Goal: Complete application form: Complete application form

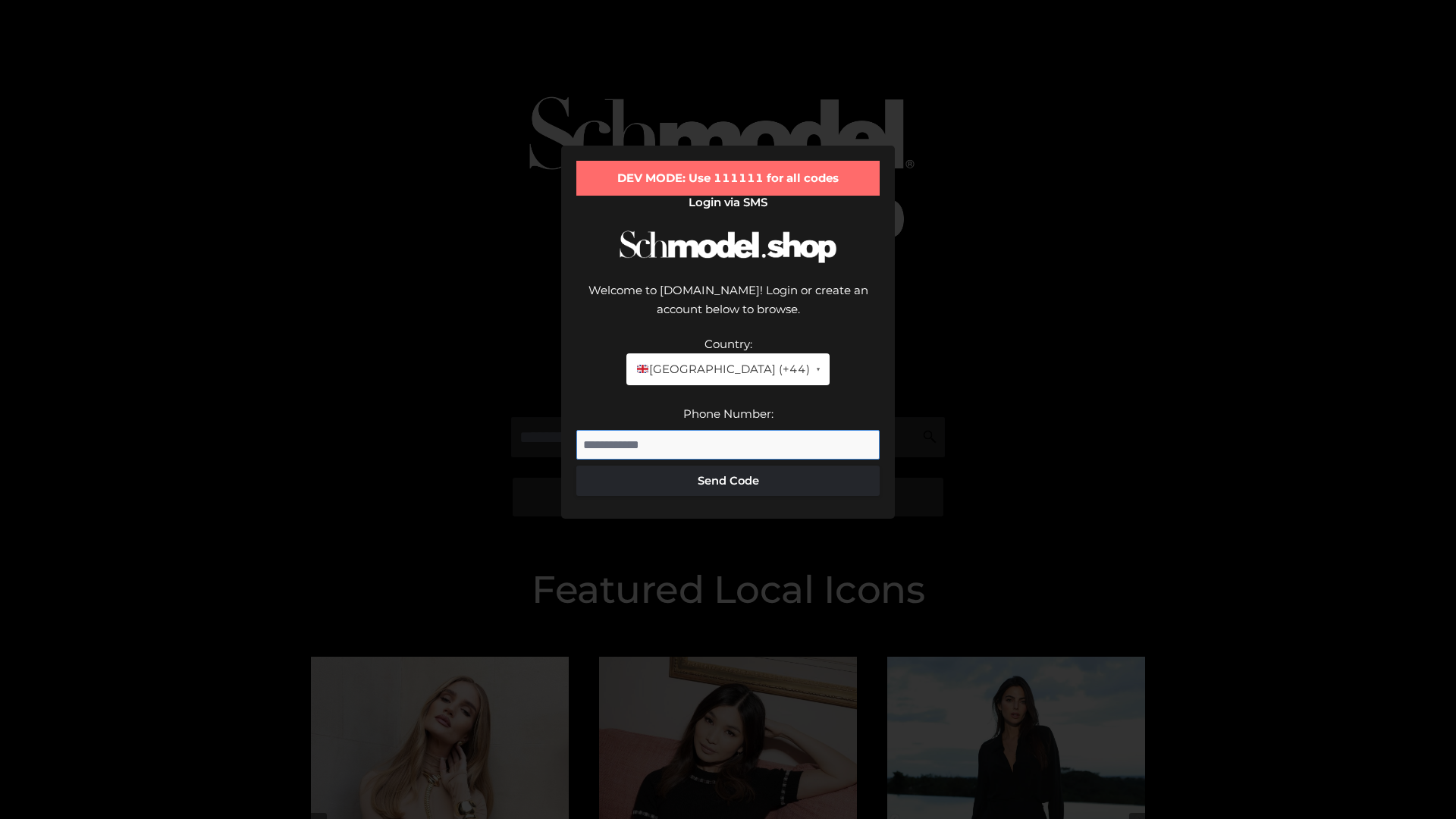
click at [728, 430] on input "Phone Number:" at bounding box center [727, 445] width 303 height 31
type input "**********"
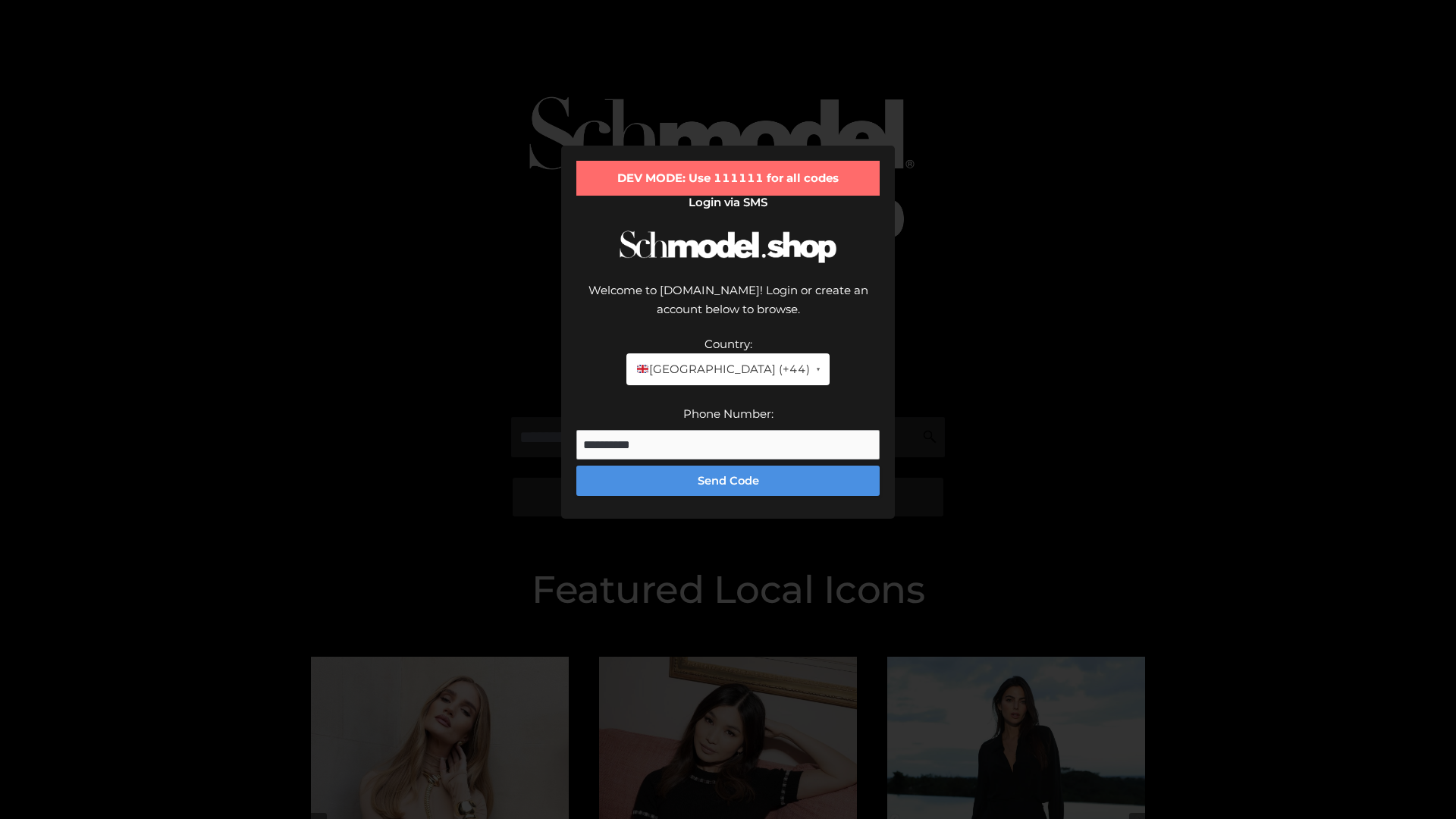
click at [728, 466] on button "Send Code" at bounding box center [727, 481] width 303 height 31
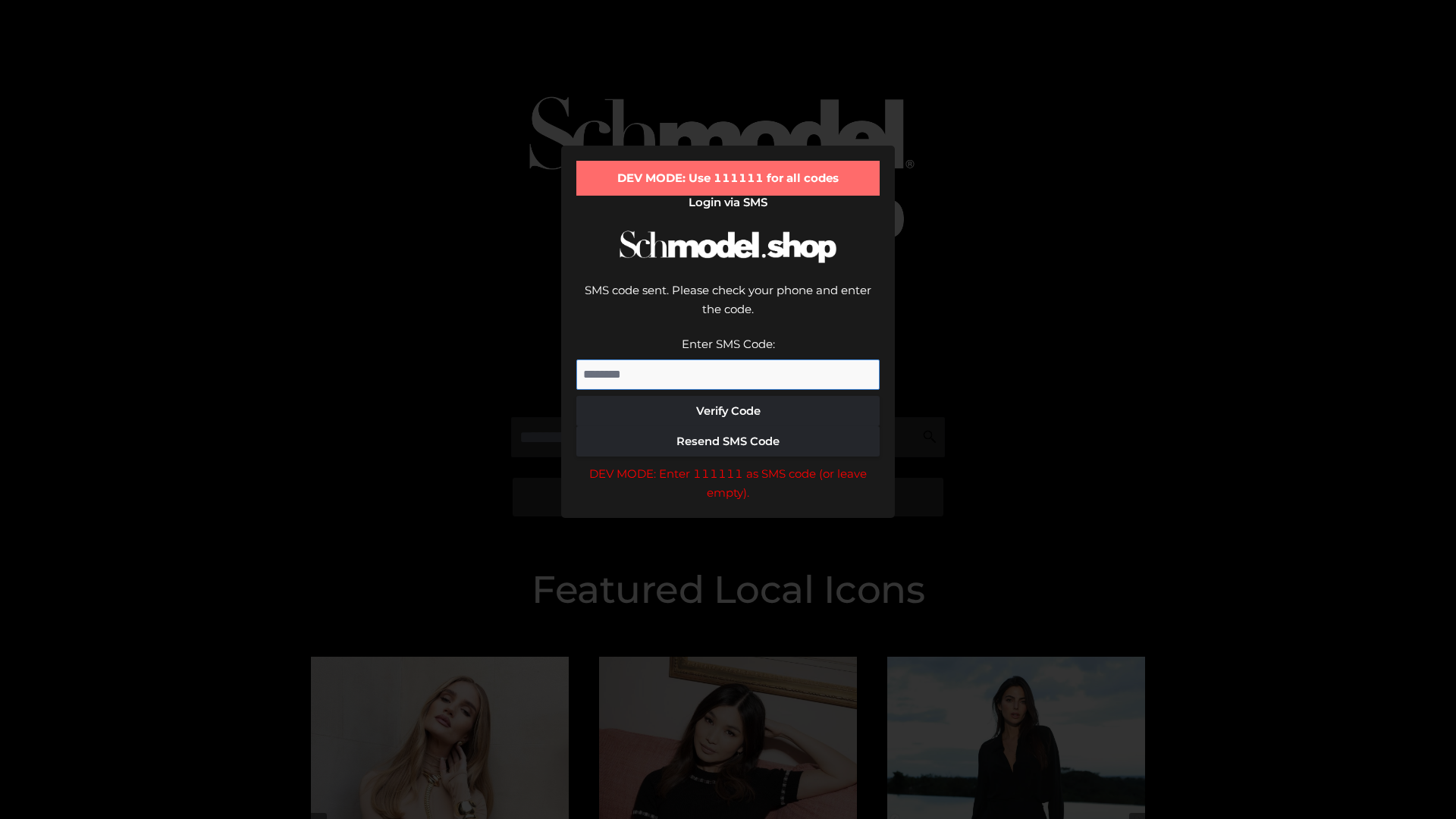
click at [728, 359] on input "Enter SMS Code:" at bounding box center [727, 374] width 303 height 31
type input "******"
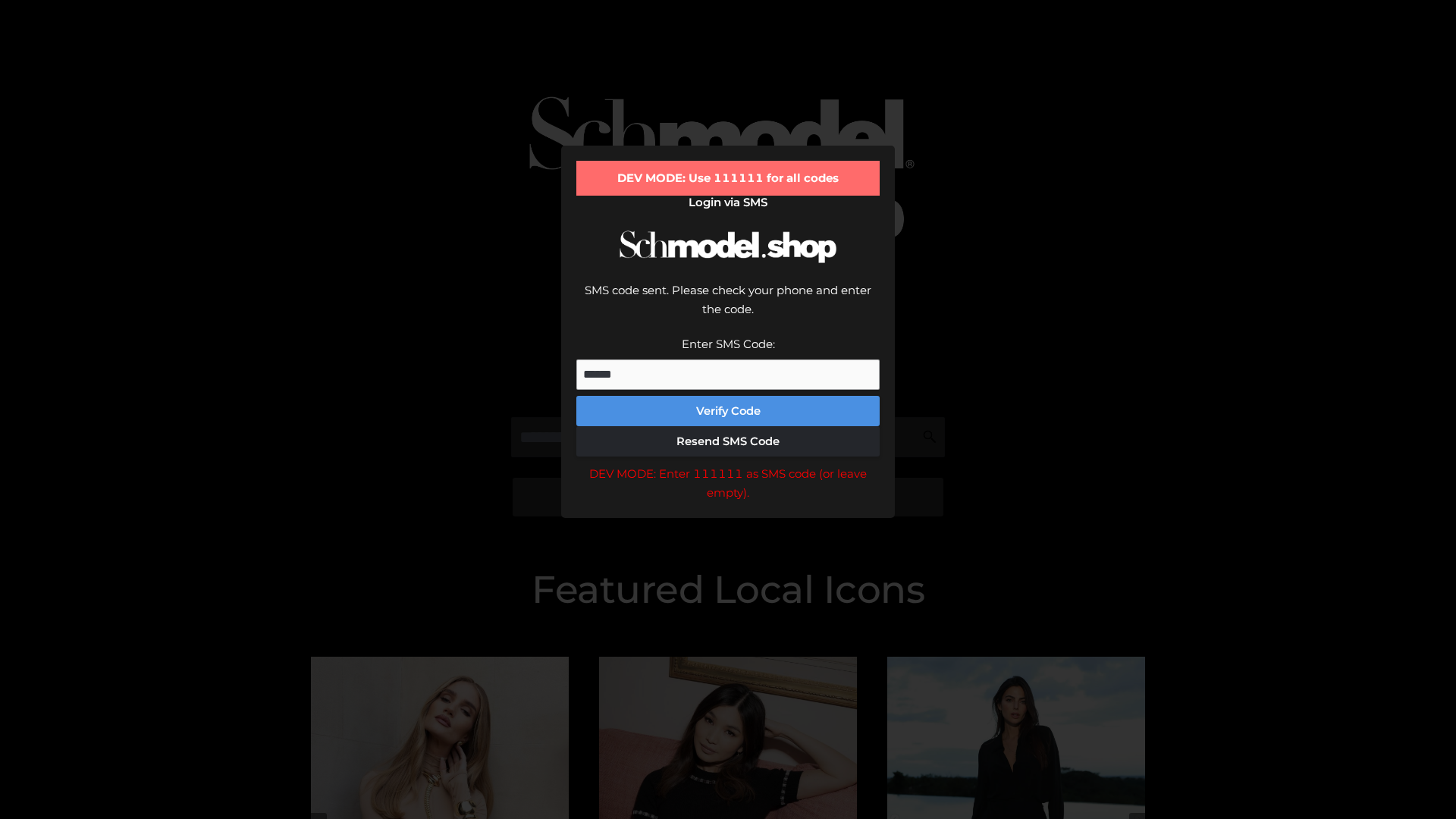
click at [728, 396] on button "Verify Code" at bounding box center [727, 411] width 303 height 31
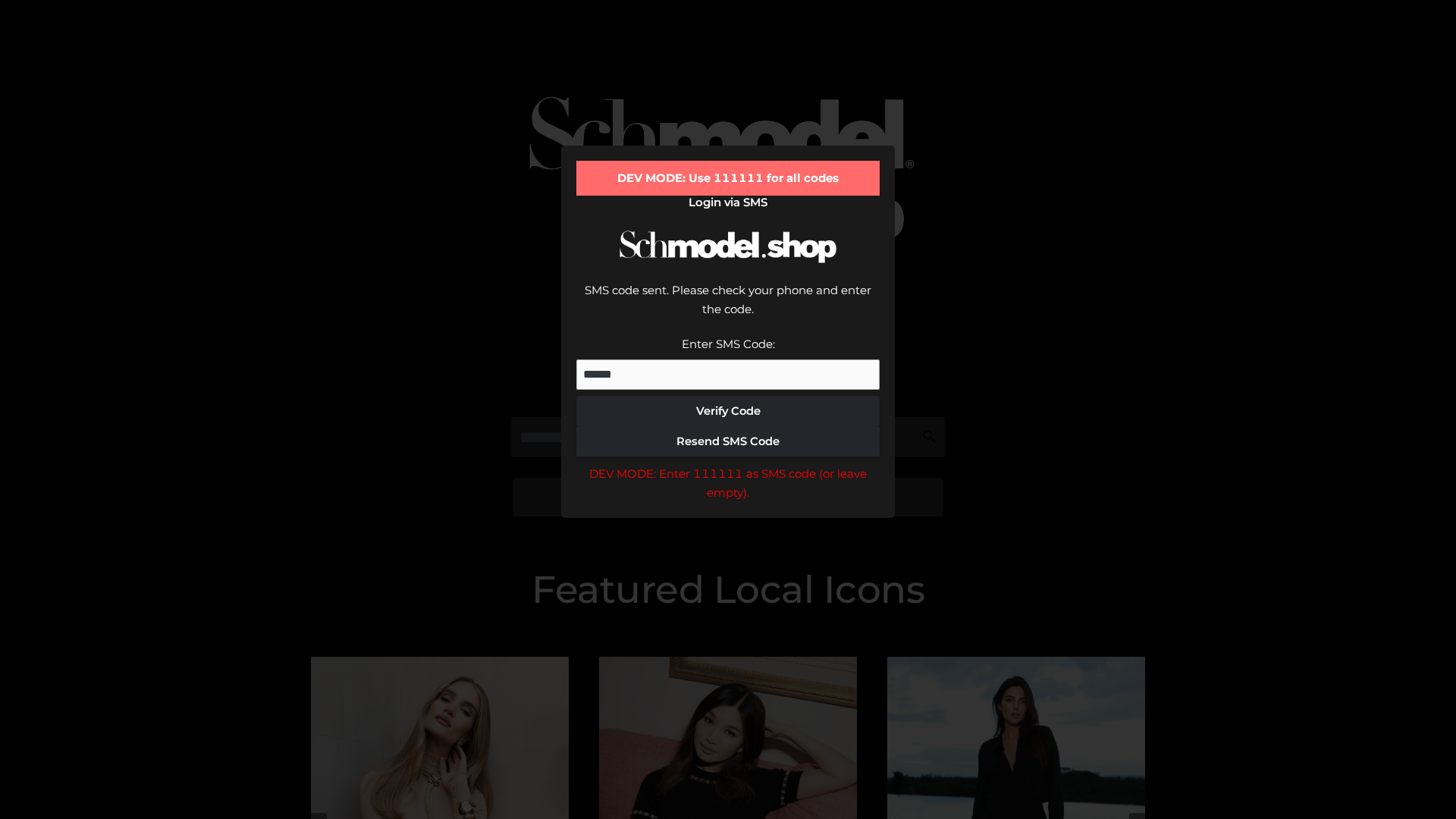
click at [728, 464] on div "DEV MODE: Enter 111111 as SMS code (or leave empty)." at bounding box center [727, 483] width 303 height 38
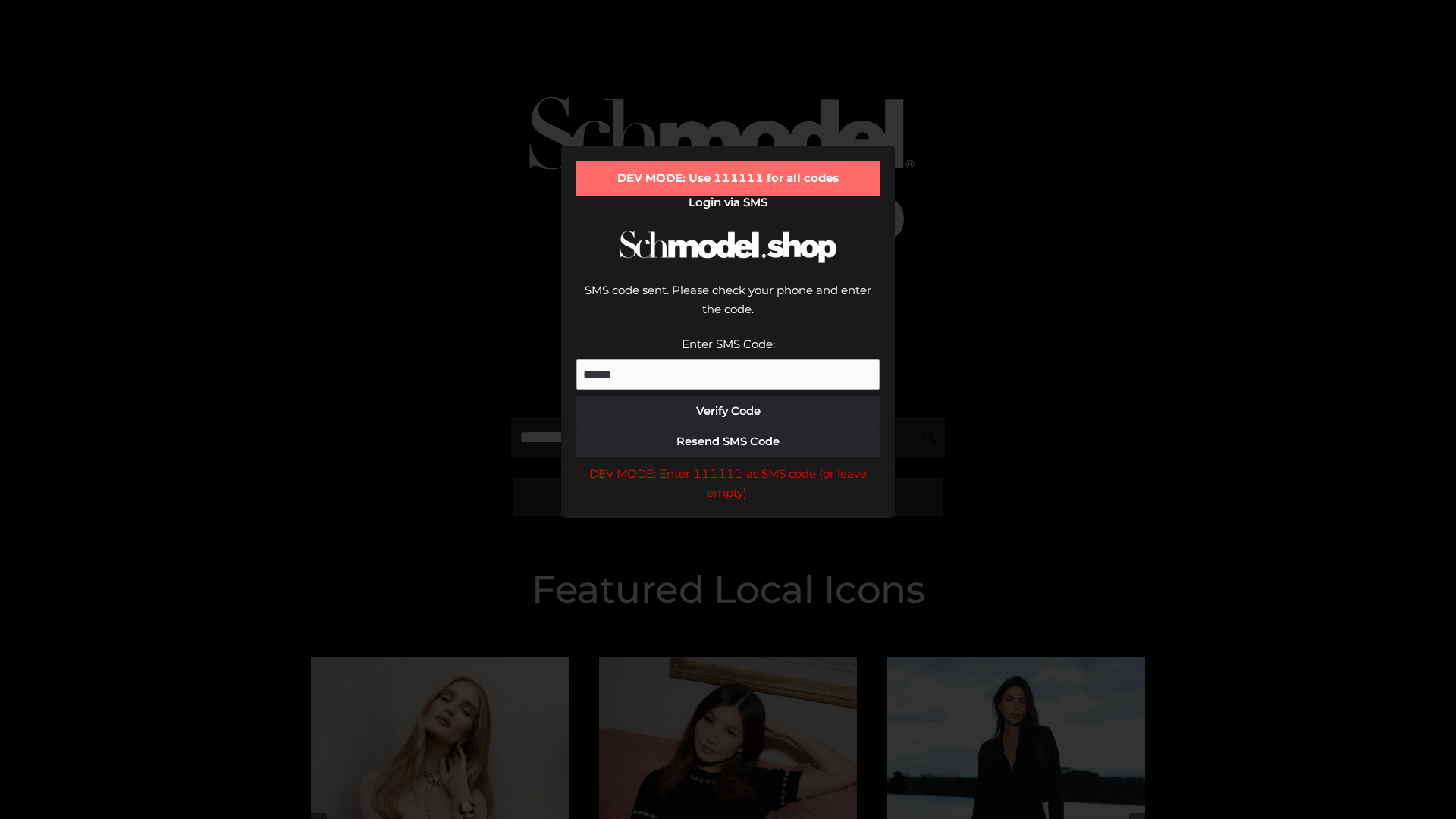
click at [728, 464] on div "DEV MODE: Enter 111111 as SMS code (or leave empty)." at bounding box center [727, 483] width 303 height 38
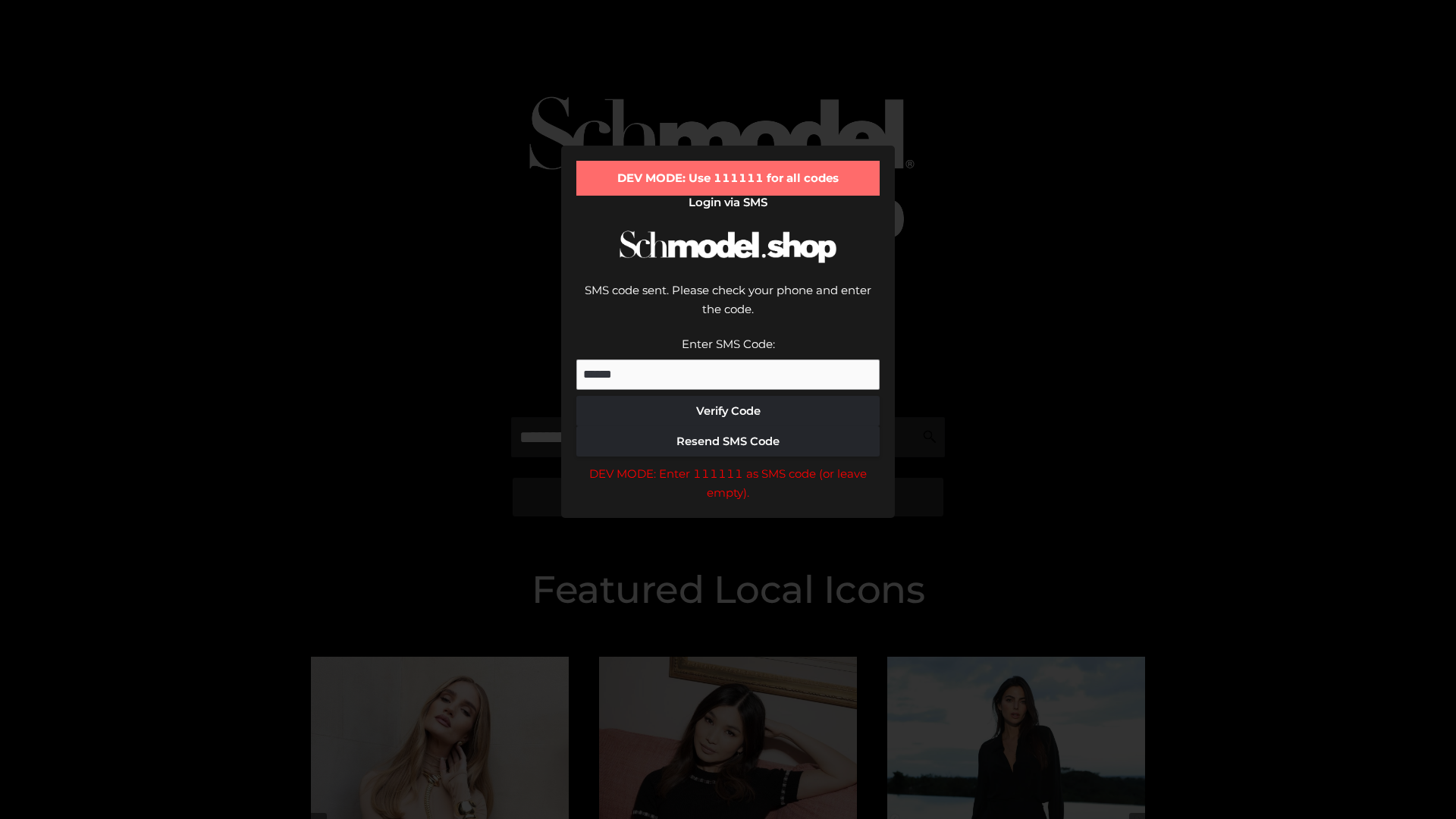
click at [728, 464] on div "DEV MODE: Enter 111111 as SMS code (or leave empty)." at bounding box center [727, 483] width 303 height 38
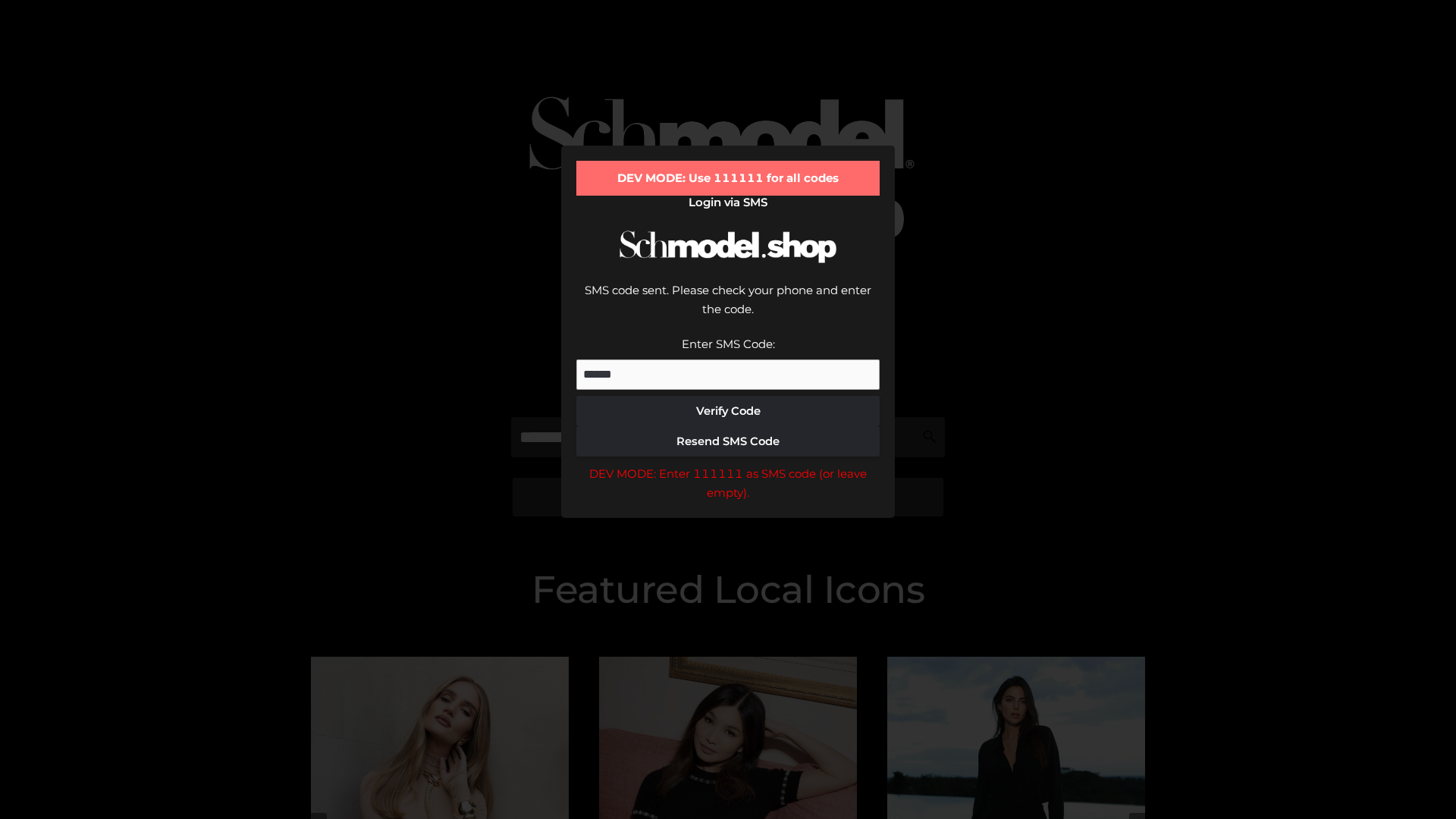
click at [728, 464] on div "DEV MODE: Enter 111111 as SMS code (or leave empty)." at bounding box center [727, 483] width 303 height 38
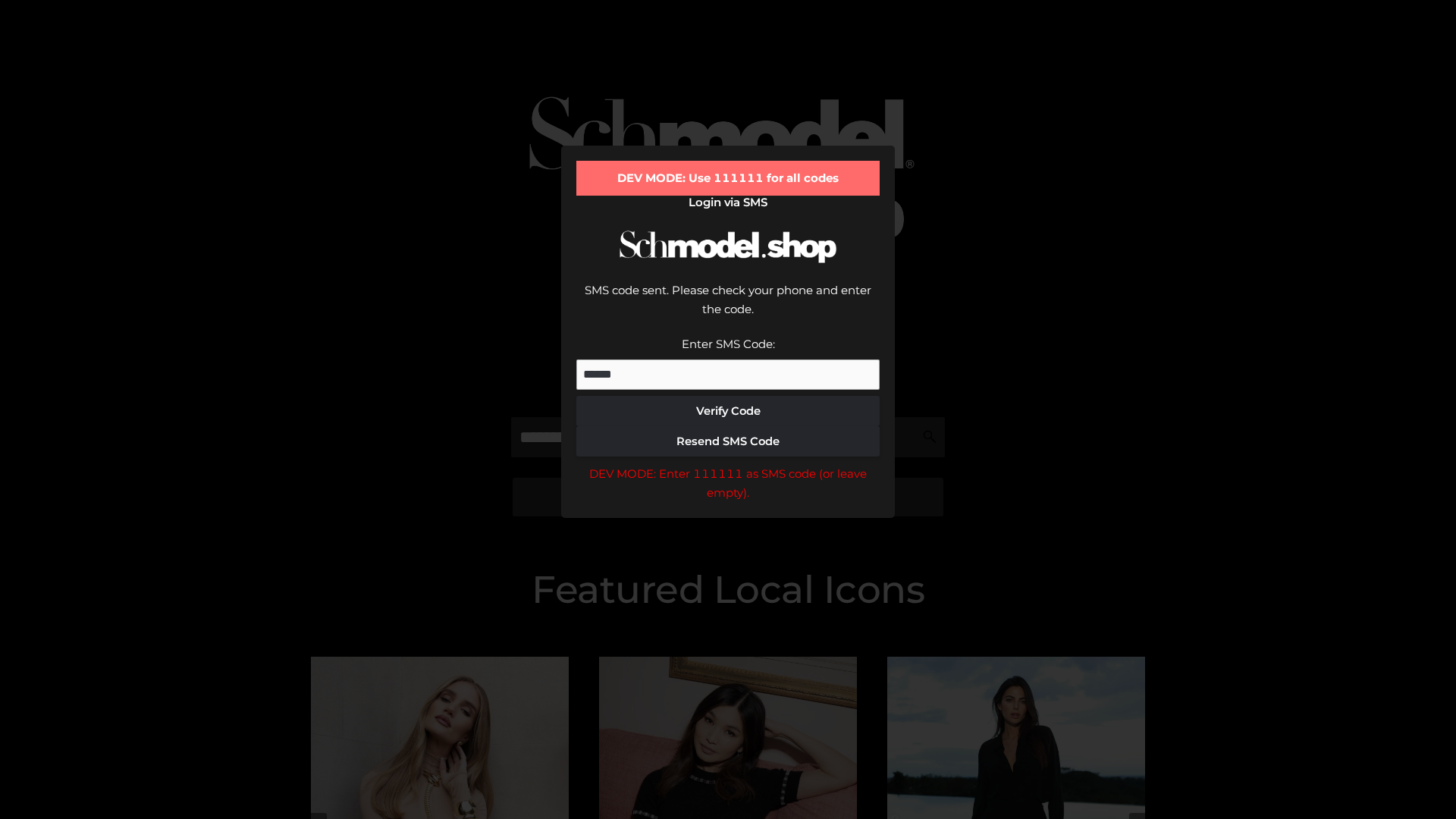
click at [728, 464] on div "DEV MODE: Enter 111111 as SMS code (or leave empty)." at bounding box center [727, 483] width 303 height 38
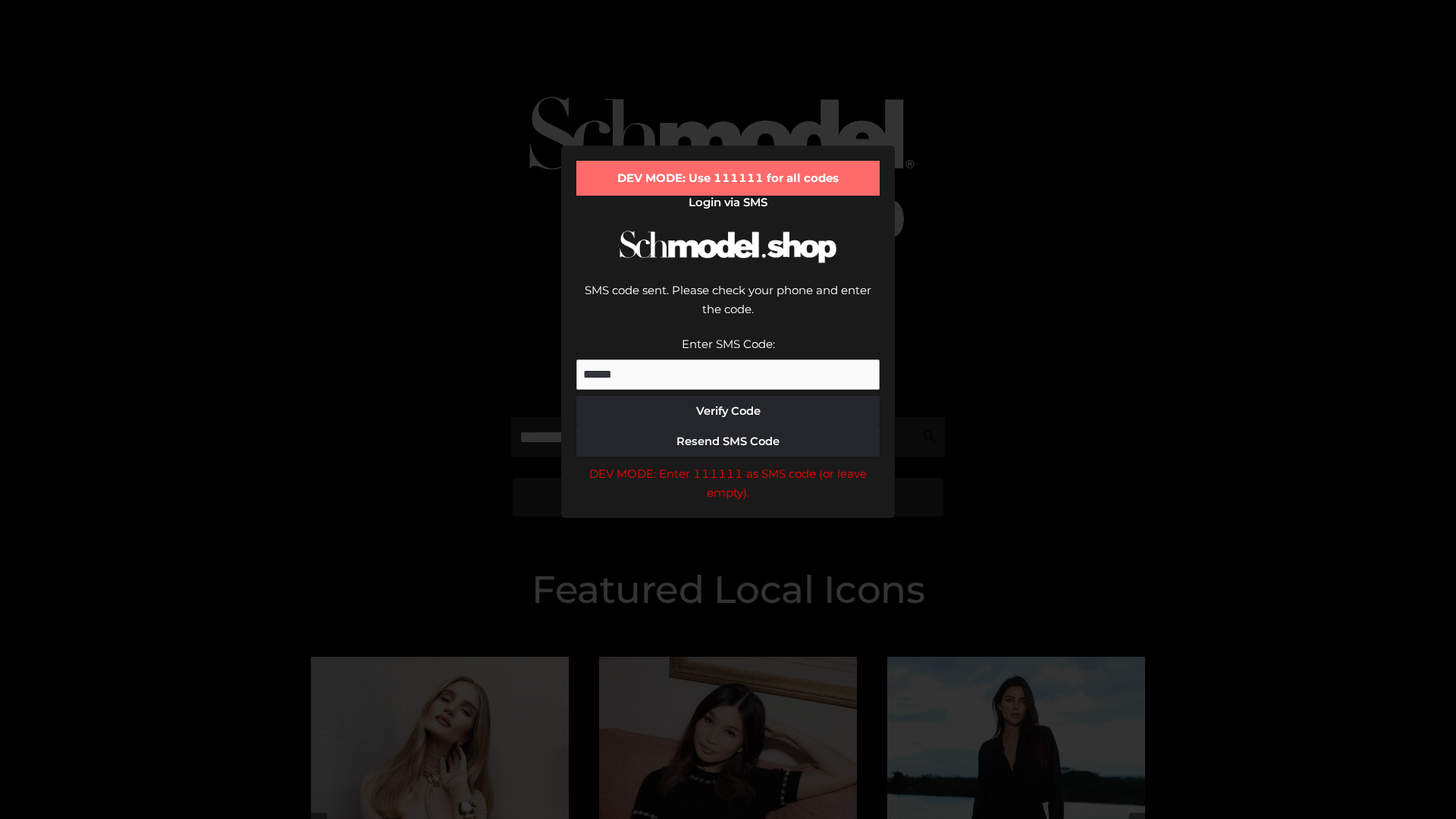
click at [728, 464] on div "DEV MODE: Enter 111111 as SMS code (or leave empty)." at bounding box center [727, 483] width 303 height 38
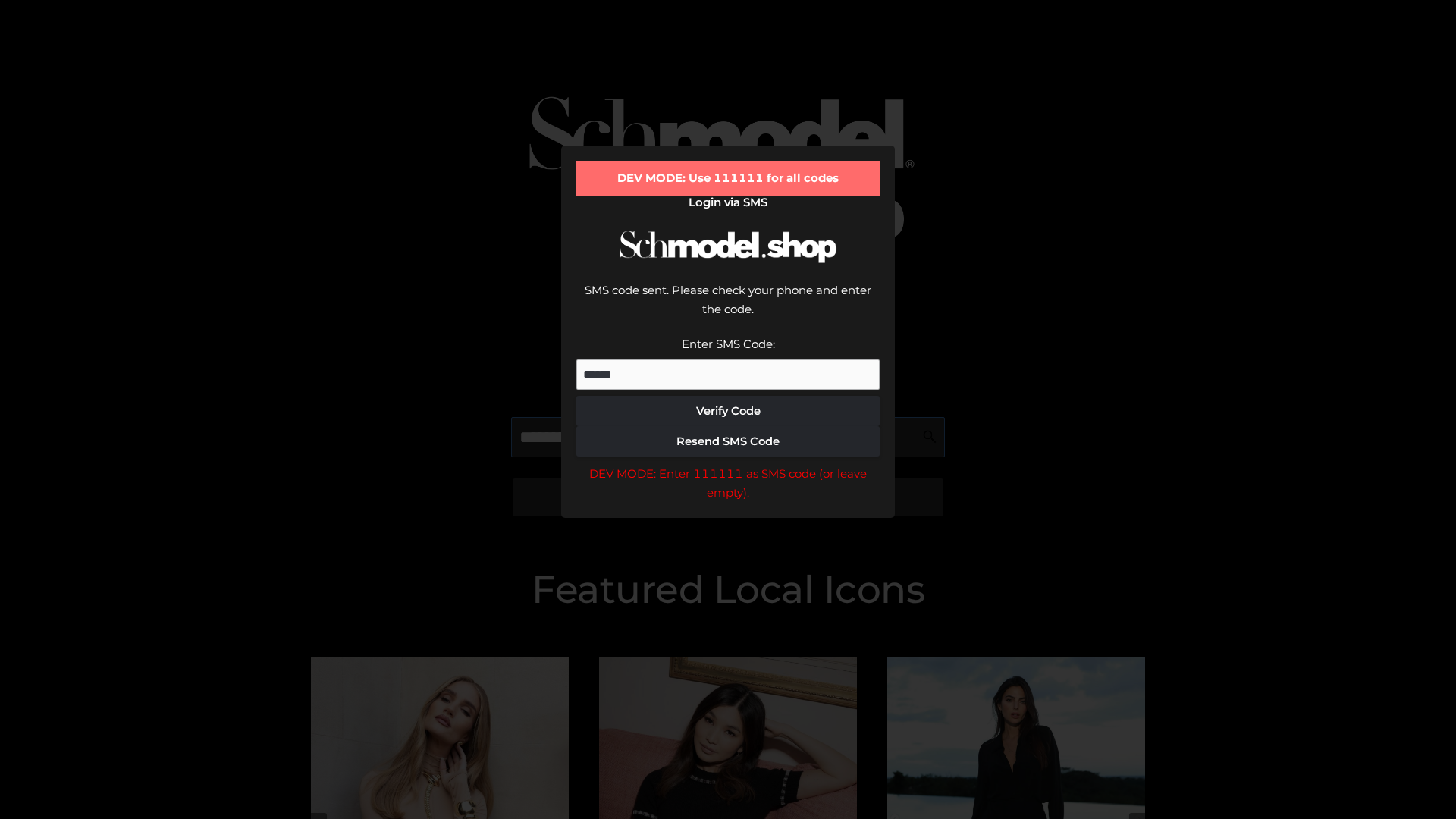
scroll to position [0, 78]
click at [728, 464] on div "DEV MODE: Enter 111111 as SMS code (or leave empty)." at bounding box center [727, 483] width 303 height 38
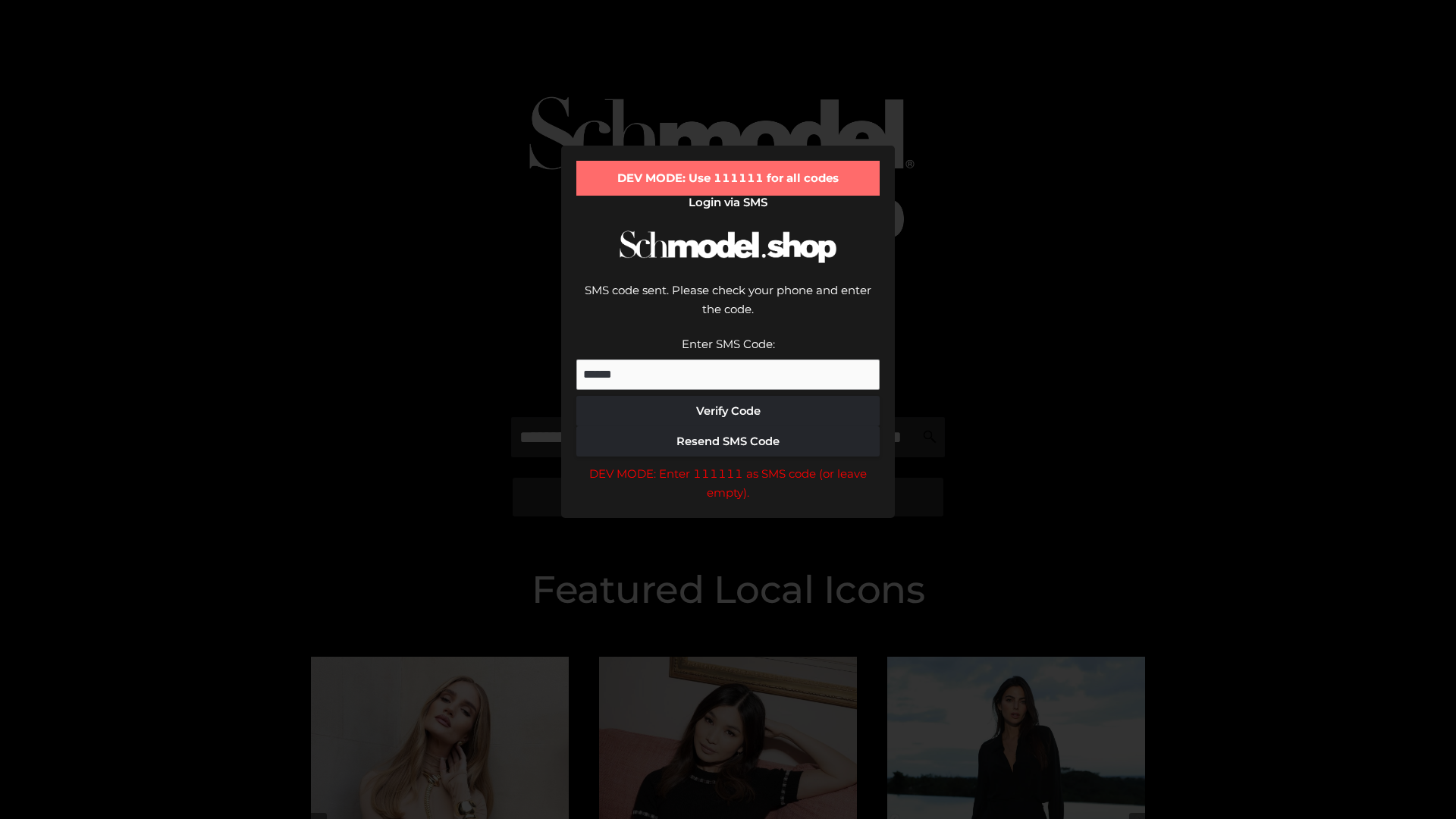
click at [728, 464] on div "DEV MODE: Enter 111111 as SMS code (or leave empty)." at bounding box center [727, 483] width 303 height 38
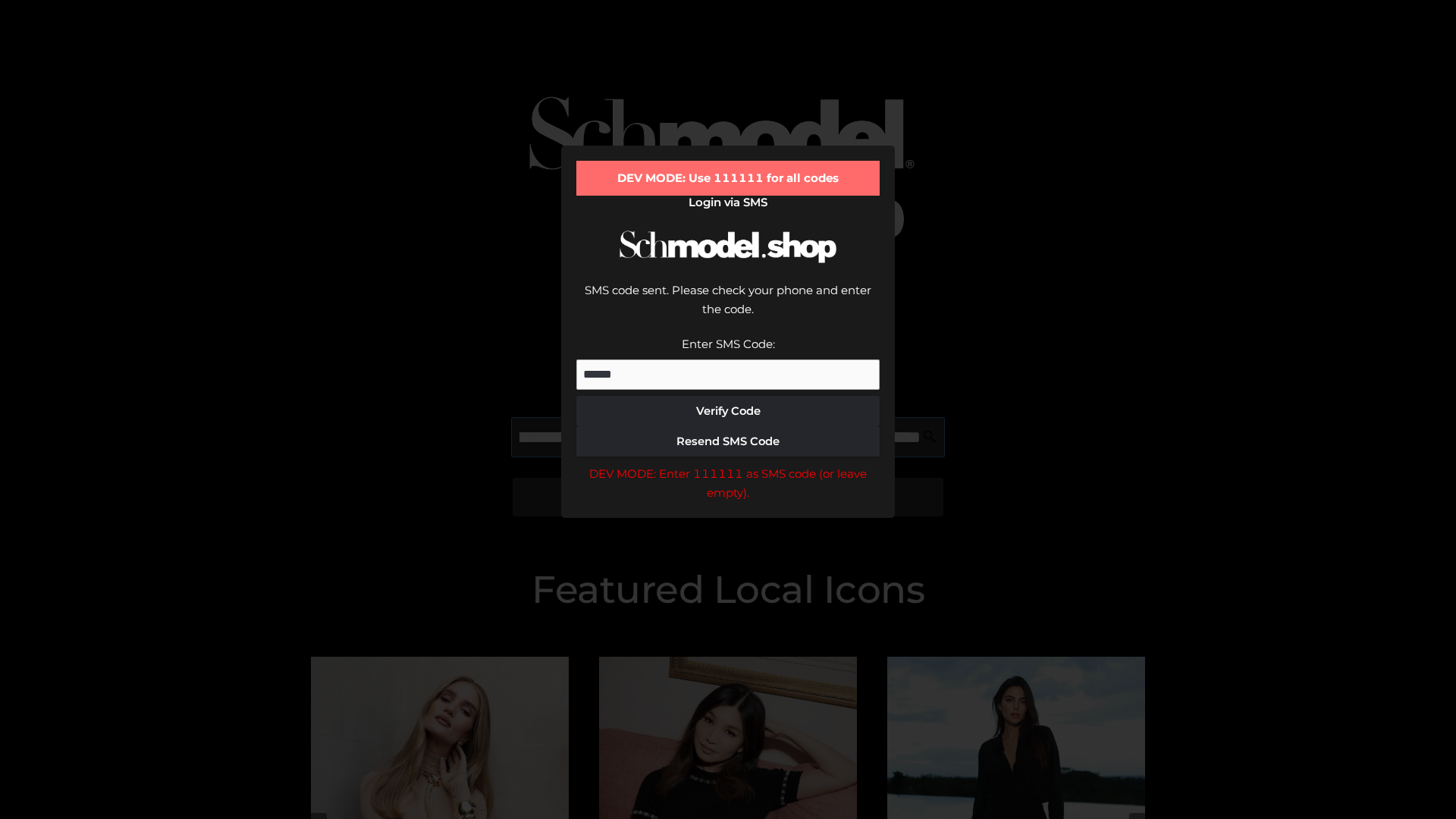
scroll to position [0, 165]
click at [728, 464] on div "DEV MODE: Enter 111111 as SMS code (or leave empty)." at bounding box center [727, 483] width 303 height 38
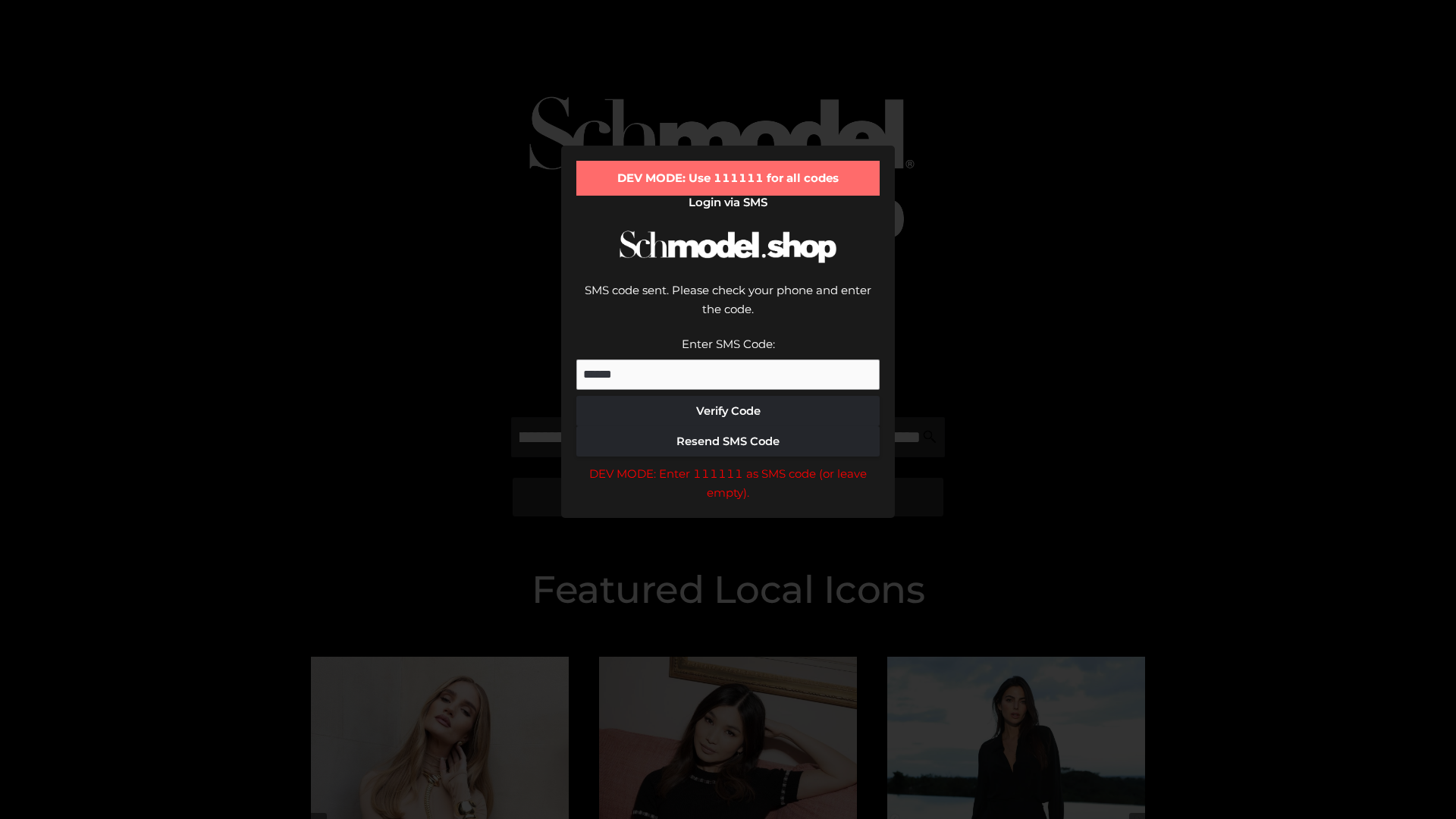
click at [728, 464] on div "DEV MODE: Enter 111111 as SMS code (or leave empty)." at bounding box center [727, 483] width 303 height 38
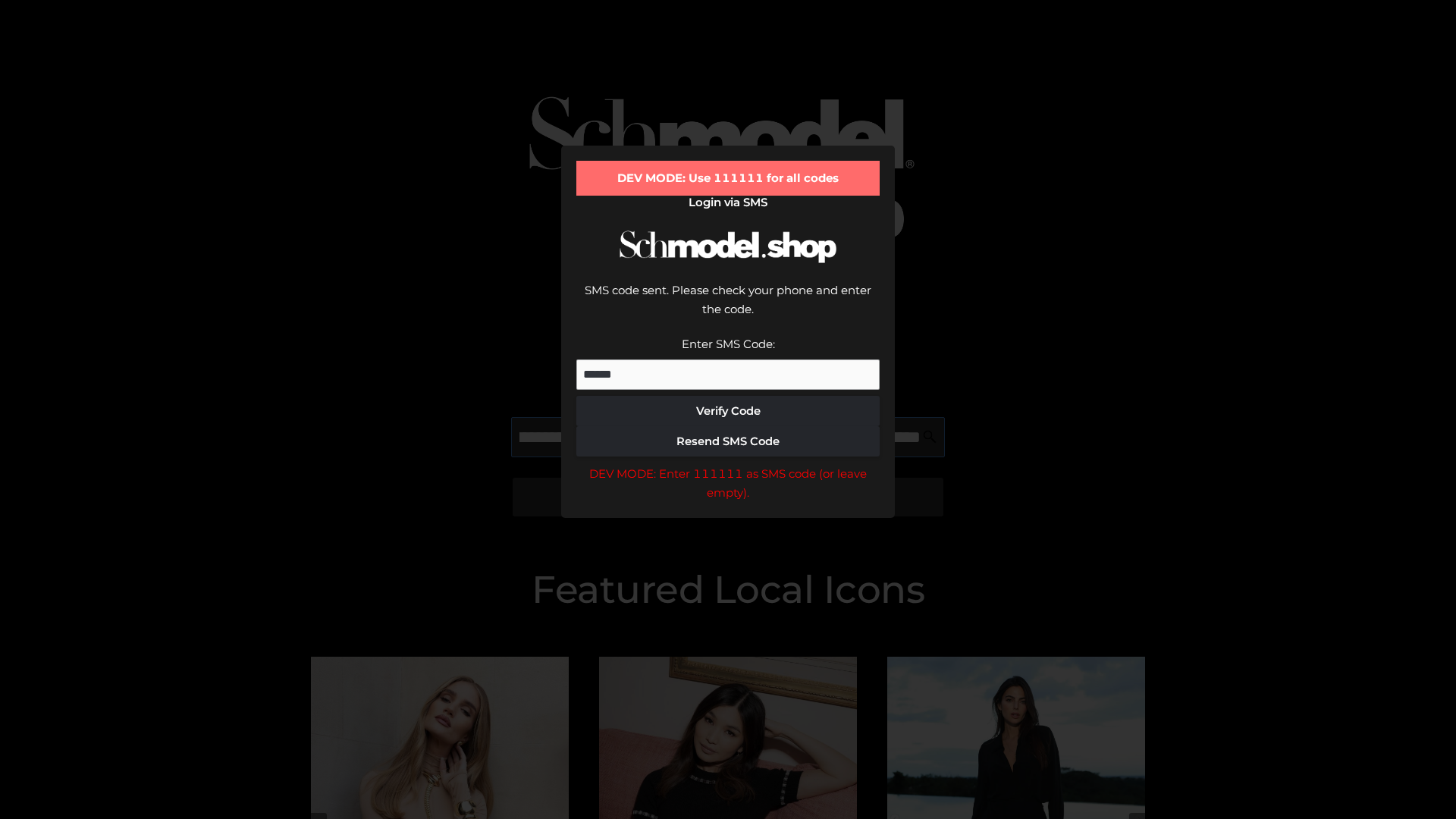
scroll to position [0, 257]
click at [728, 464] on div "DEV MODE: Enter 111111 as SMS code (or leave empty)." at bounding box center [727, 483] width 303 height 38
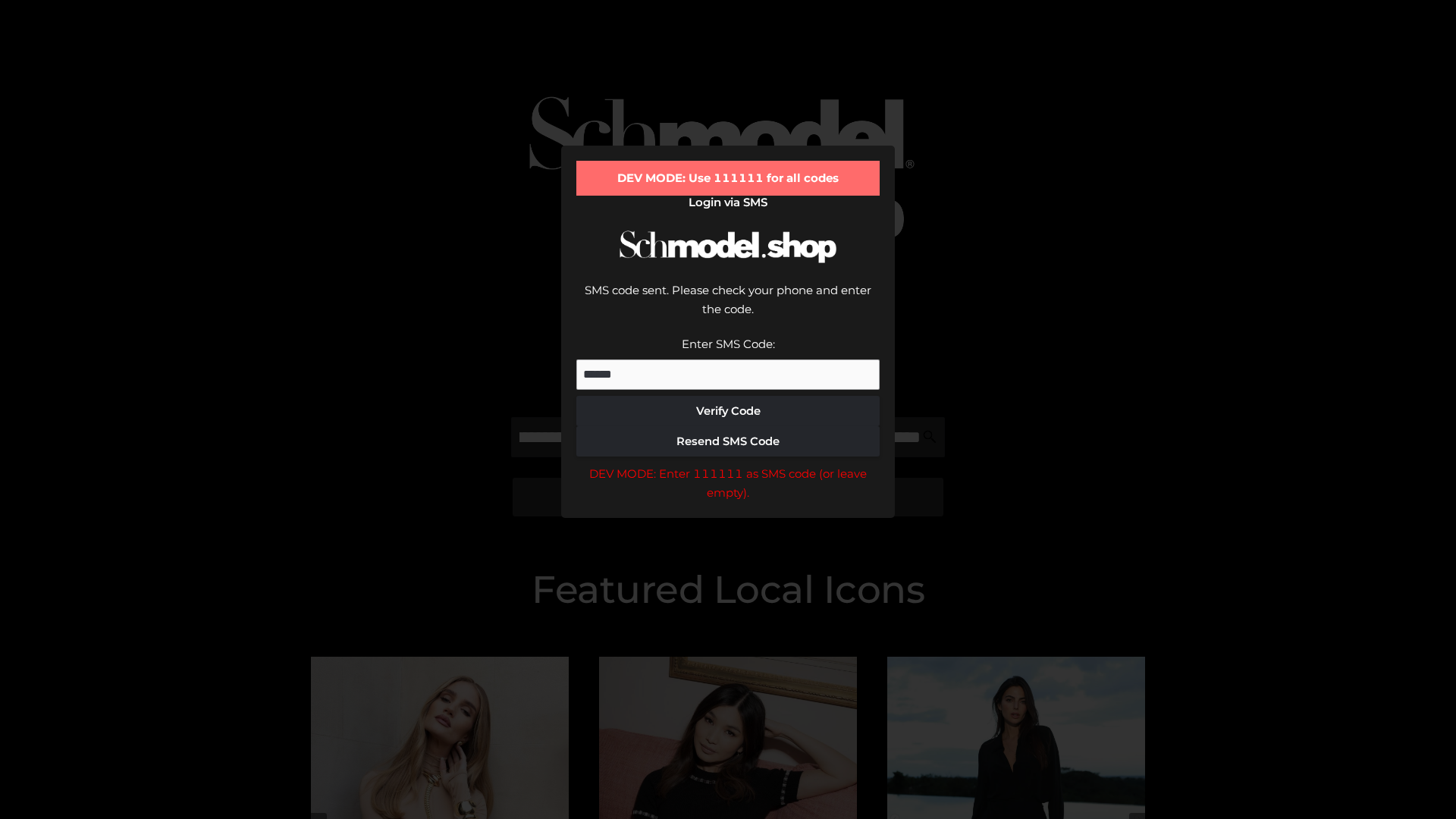
click at [728, 464] on div "DEV MODE: Enter 111111 as SMS code (or leave empty)." at bounding box center [727, 483] width 303 height 38
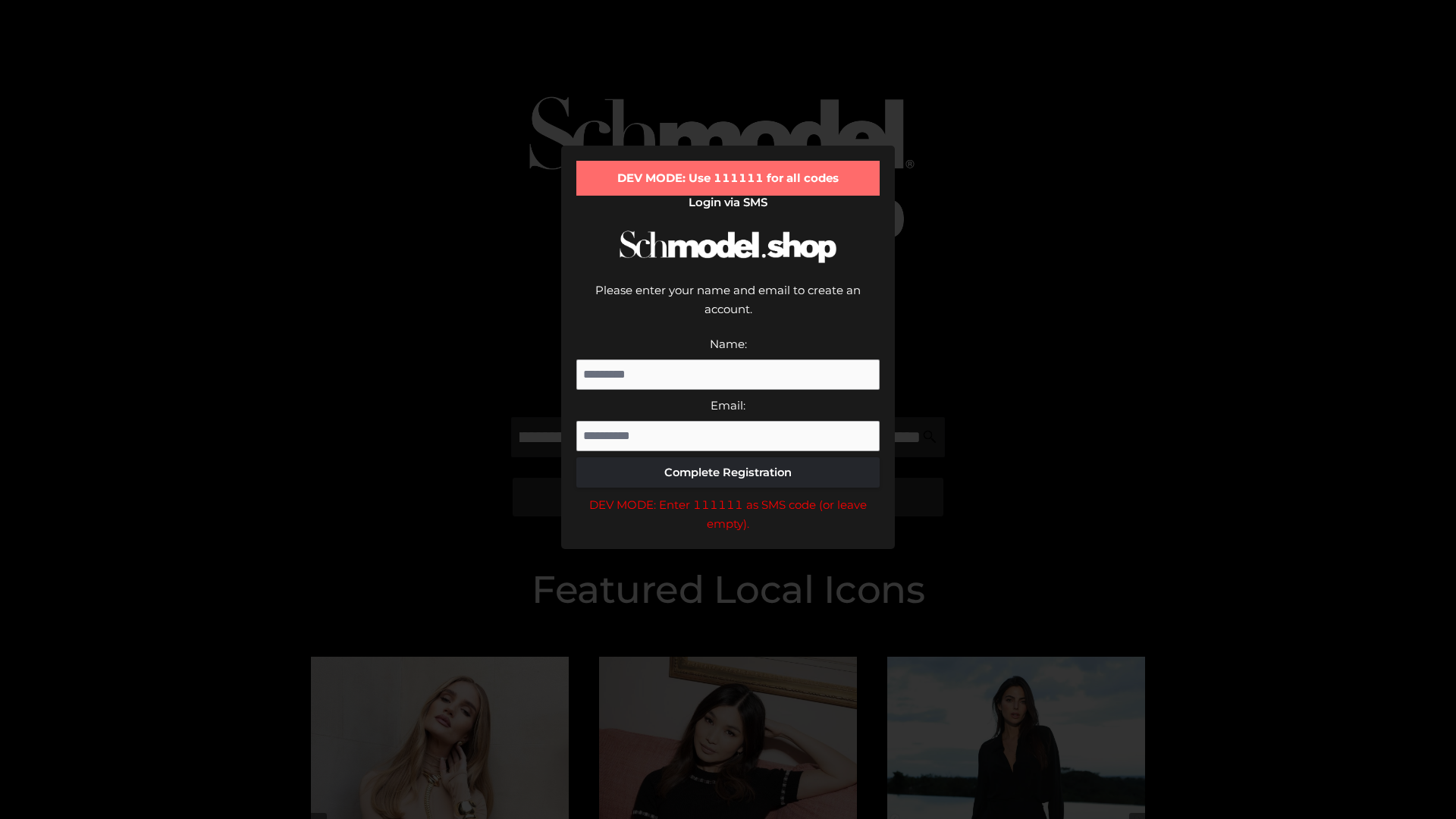
click at [728, 496] on div "DEV MODE: Enter 111111 as SMS code (or leave empty)." at bounding box center [727, 515] width 303 height 38
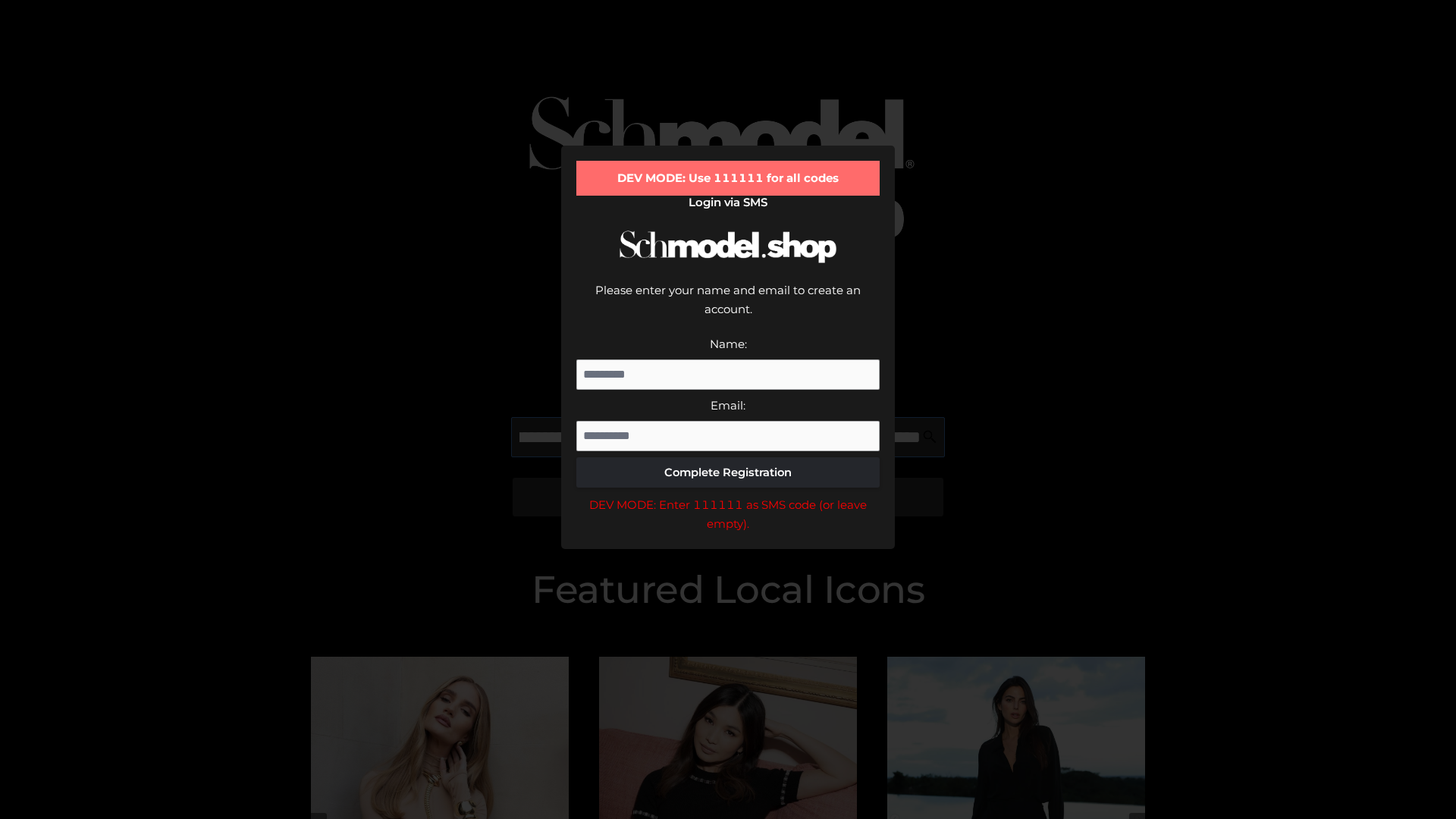
scroll to position [0, 367]
click at [728, 496] on div "DEV MODE: Enter 111111 as SMS code (or leave empty)." at bounding box center [727, 515] width 303 height 38
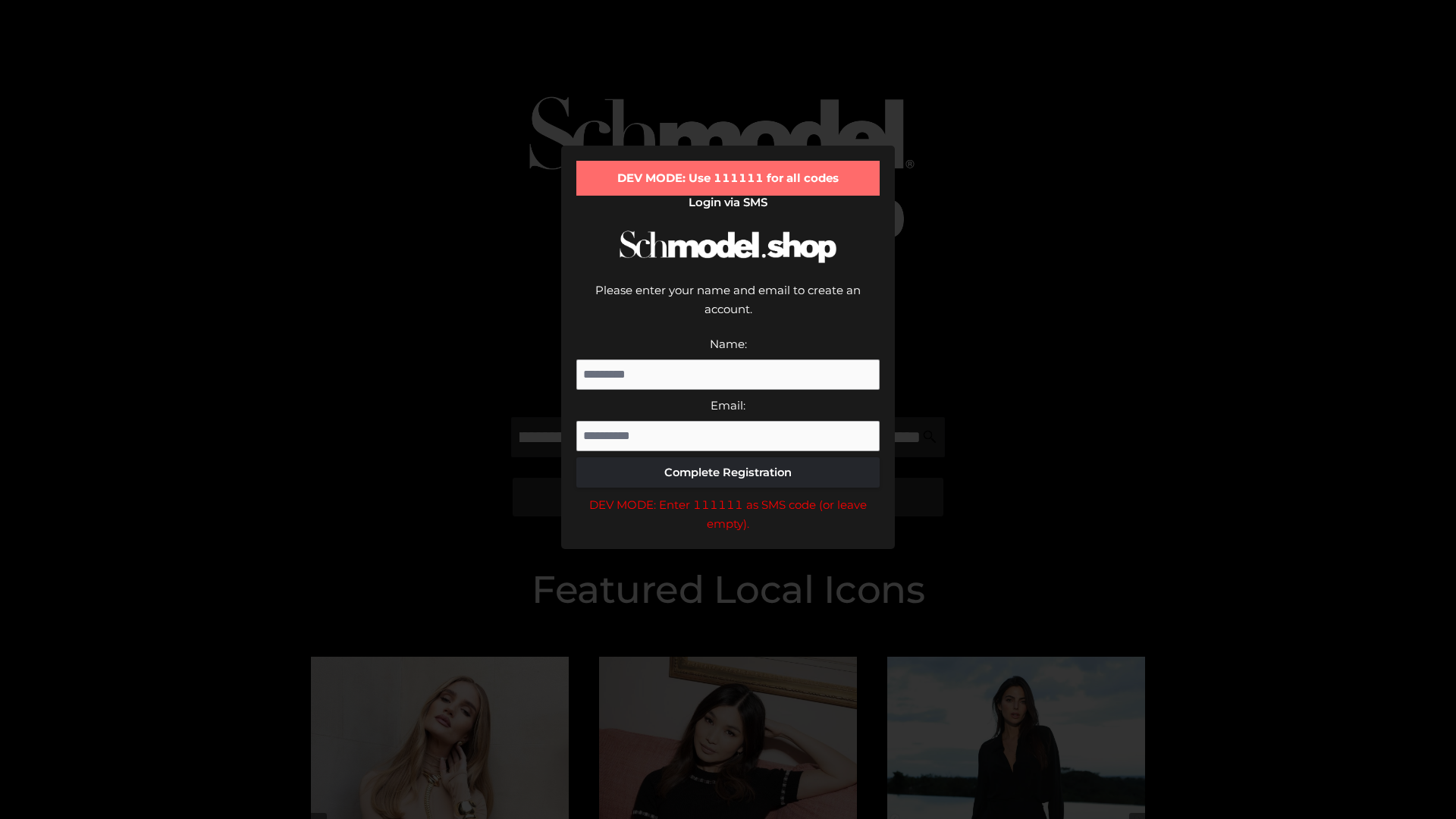
click at [728, 496] on div "DEV MODE: Enter 111111 as SMS code (or leave empty)." at bounding box center [727, 515] width 303 height 38
type input "**********"
